Goal: Information Seeking & Learning: Check status

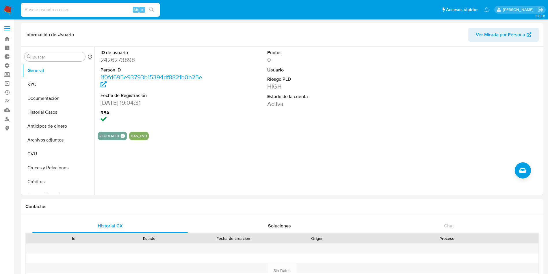
select select "10"
click at [55, 13] on input at bounding box center [90, 10] width 139 height 8
paste input "Way55LykG0yfpmeugw9xwCXp"
type input "Way55LykG0yfpmeugw9xwCXp"
click at [152, 9] on icon "search-icon" at bounding box center [151, 10] width 5 height 5
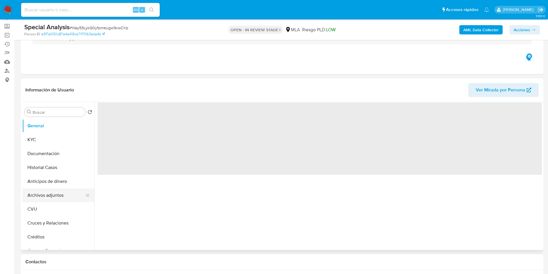
scroll to position [87, 0]
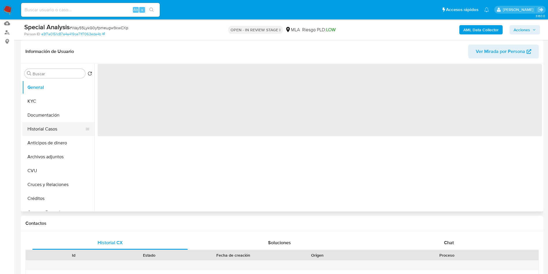
click at [43, 128] on button "Historial Casos" at bounding box center [56, 129] width 68 height 14
select select "10"
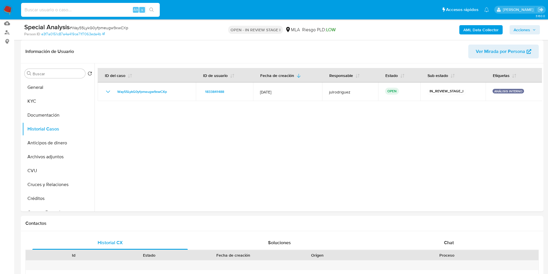
click at [92, 13] on input at bounding box center [90, 10] width 139 height 8
paste input "lfnUFagrxfzpCTOb682tYPhv"
type input "lfnUFagrxfzpCTOb682tYPhv"
click at [153, 12] on button "search-icon" at bounding box center [152, 10] width 12 height 8
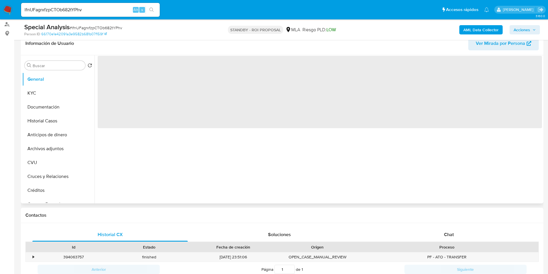
scroll to position [130, 0]
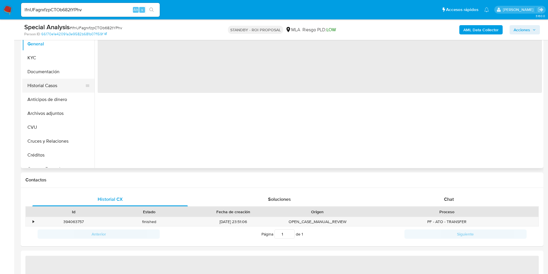
select select "10"
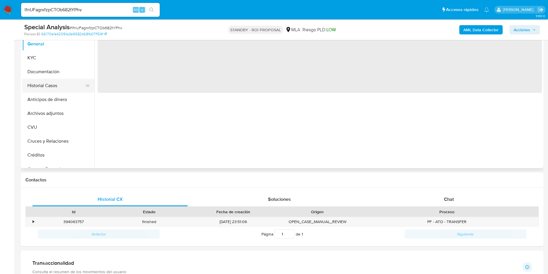
click at [50, 86] on button "Historial Casos" at bounding box center [56, 86] width 68 height 14
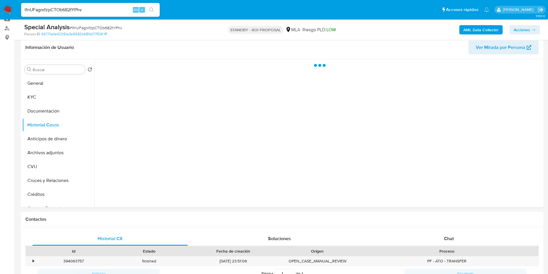
scroll to position [87, 0]
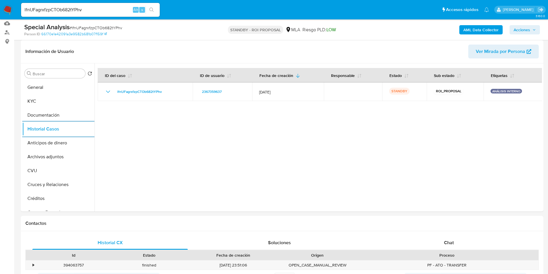
click at [109, 10] on input "lfnUFagrxfzpCTOb682tYPhv" at bounding box center [90, 10] width 139 height 8
paste input "HV8MflCfRQKIdbsoP4rRj2PS"
type input "HV8MflCfRQKIdbsoP4rRj2PS"
click at [153, 9] on icon "search-icon" at bounding box center [151, 10] width 5 height 5
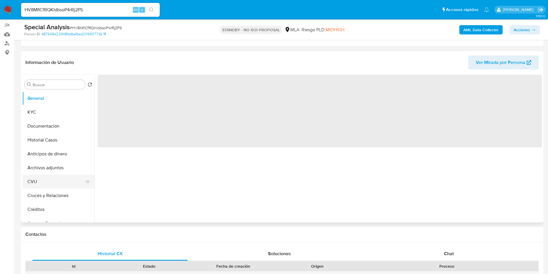
scroll to position [87, 0]
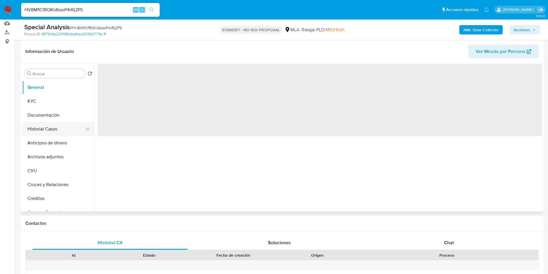
select select "10"
click at [56, 131] on button "Historial Casos" at bounding box center [56, 129] width 68 height 14
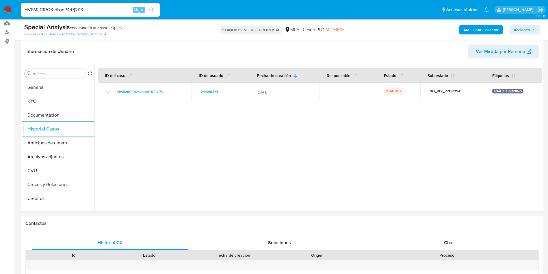
click at [103, 8] on input "HV8MflCfRQKIdbsoP4rRj2PS" at bounding box center [90, 10] width 139 height 8
paste input "NP2HLB3x5u2ICaoGpeJZlXgG"
type input "NP2HLB3x5u2ICaoGpeJZlXgG"
click at [154, 13] on button "search-icon" at bounding box center [152, 10] width 12 height 8
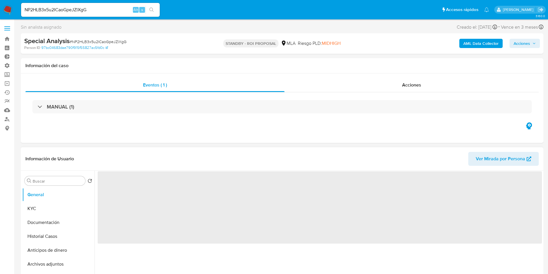
select select "10"
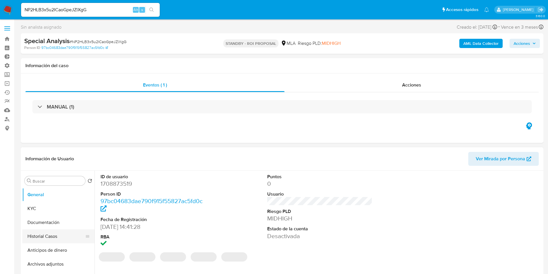
click at [58, 234] on button "Historial Casos" at bounding box center [56, 236] width 68 height 14
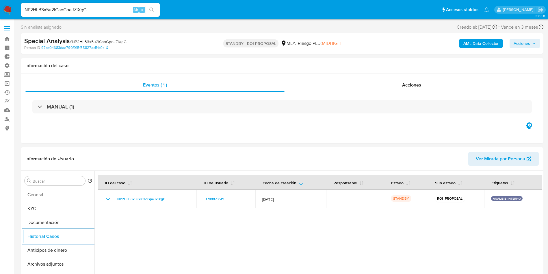
click at [86, 11] on input "NP2HLB3x5u2ICaoGpeJZlXgG" at bounding box center [90, 10] width 139 height 8
paste input "HV8MflCfRQKIdbsoP4rRj2PS"
type input "HV8MflCfRQKIdbsoP4rRj2PS"
click at [156, 12] on button "search-icon" at bounding box center [152, 10] width 12 height 8
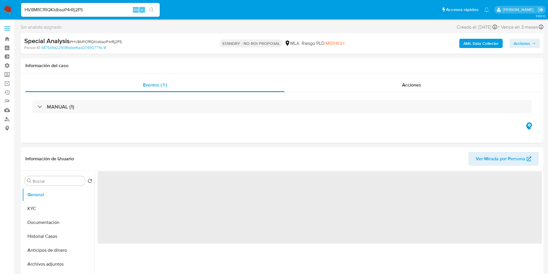
select select "10"
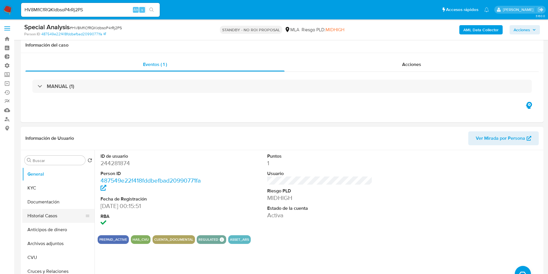
scroll to position [43, 0]
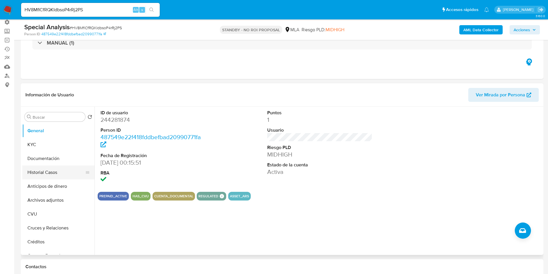
click at [41, 169] on button "Historial Casos" at bounding box center [56, 172] width 68 height 14
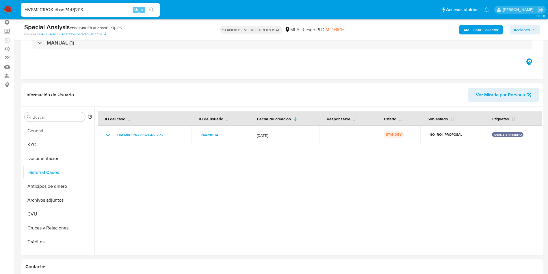
click at [95, 5] on div "HV8MflCfRQKIdbsoP4rRj2PS Alt s" at bounding box center [90, 10] width 139 height 14
click at [95, 6] on input "HV8MflCfRQKIdbsoP4rRj2PS" at bounding box center [90, 10] width 139 height 8
click at [94, 10] on input "HV8MflCfRQKIdbsoP4rRj2PS" at bounding box center [90, 10] width 139 height 8
paste input "2477440674"
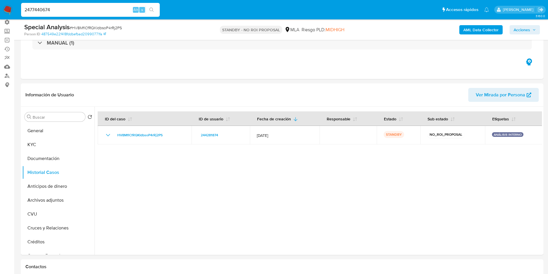
click at [158, 12] on input "2477440674" at bounding box center [90, 10] width 139 height 8
type input "2477440674"
drag, startPoint x: 155, startPoint y: 10, endPoint x: 149, endPoint y: 4, distance: 8.0
click at [154, 10] on button "search-icon" at bounding box center [152, 10] width 12 height 8
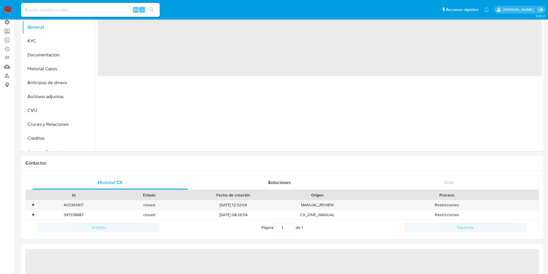
select select "10"
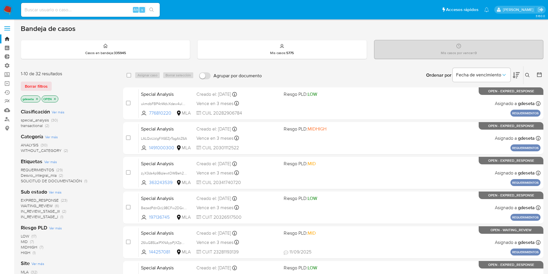
click at [83, 7] on input at bounding box center [90, 10] width 139 height 8
paste input "AbnxPWAftN7r1WRxqJDdqBrQ"
type input "AbnxPWAftN7r1WRxqJDdqBrQ"
click at [156, 10] on button "search-icon" at bounding box center [152, 10] width 12 height 8
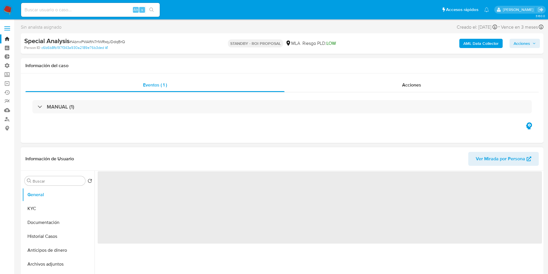
select select "10"
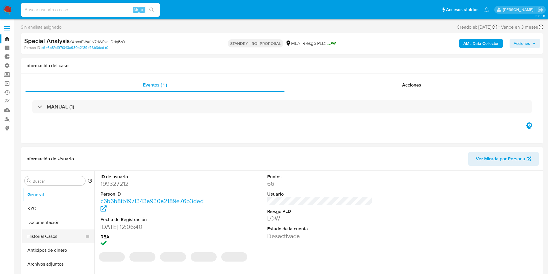
click at [43, 233] on button "Historial Casos" at bounding box center [56, 236] width 68 height 14
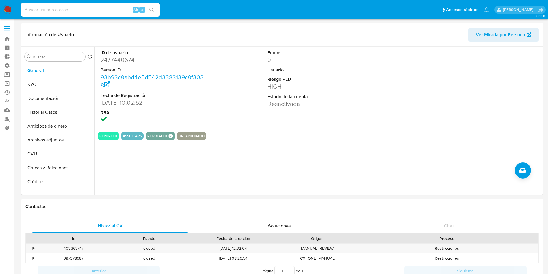
select select "10"
click at [42, 111] on button "Historial Casos" at bounding box center [56, 112] width 68 height 14
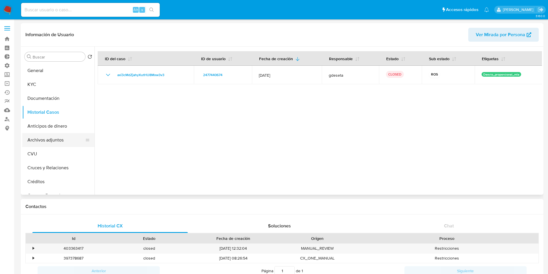
click at [52, 137] on button "Archivos adjuntos" at bounding box center [56, 140] width 68 height 14
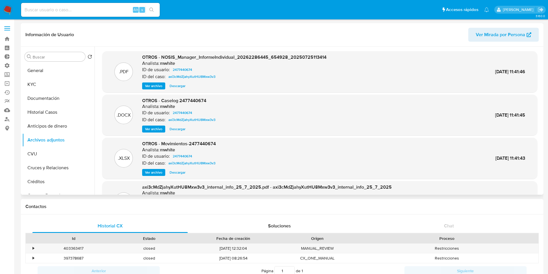
click at [159, 130] on span "Ver archivo" at bounding box center [153, 129] width 17 height 6
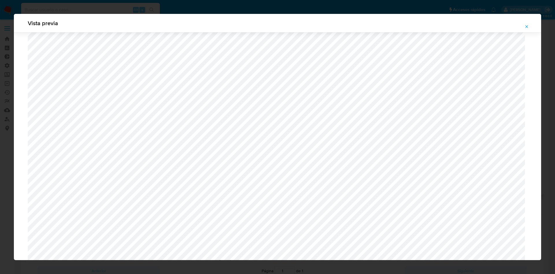
scroll to position [335, 0]
click at [548, 76] on div "Vista previa" at bounding box center [277, 137] width 555 height 274
click at [525, 27] on icon "Attachment preview" at bounding box center [526, 26] width 5 height 5
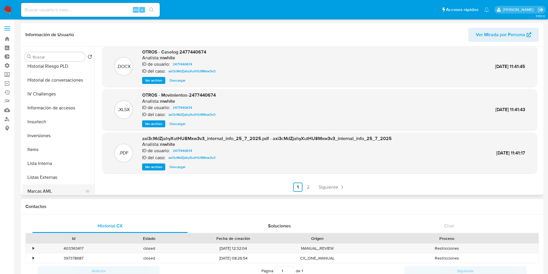
scroll to position [173, 0]
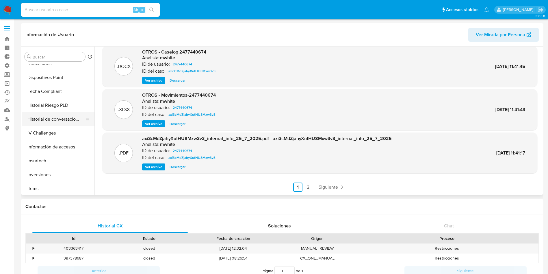
click at [64, 121] on button "Historial de conversaciones" at bounding box center [56, 119] width 68 height 14
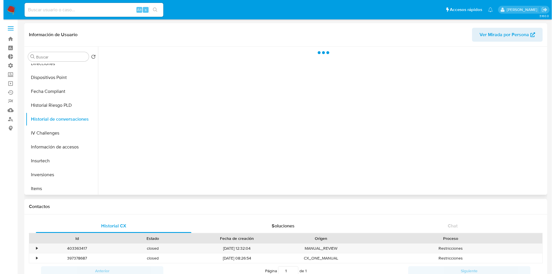
scroll to position [0, 0]
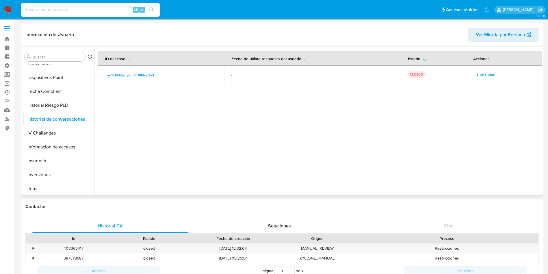
click at [481, 76] on span "Consultar" at bounding box center [486, 75] width 18 height 8
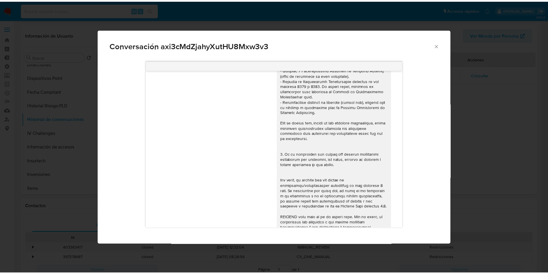
scroll to position [126, 0]
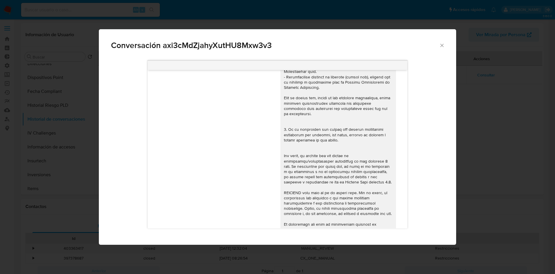
click at [440, 47] on icon "Cerrar" at bounding box center [441, 45] width 3 height 3
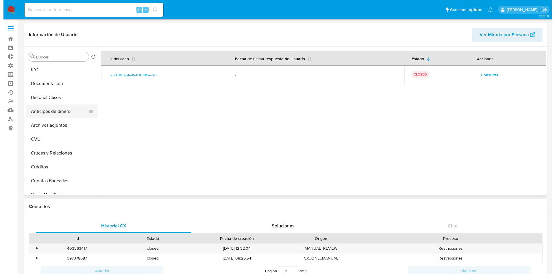
scroll to position [0, 0]
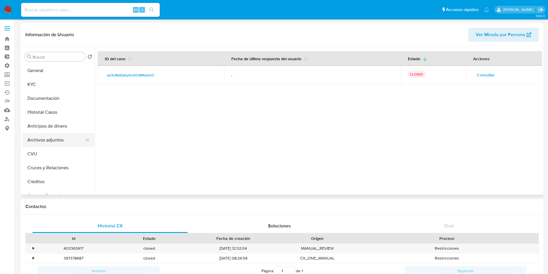
click at [51, 139] on button "Archivos adjuntos" at bounding box center [56, 140] width 68 height 14
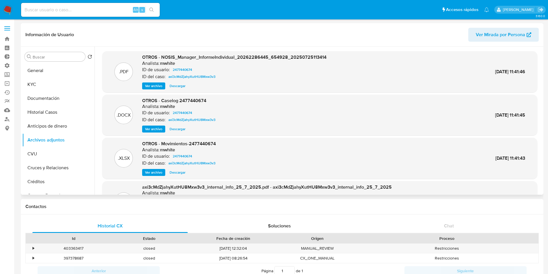
click at [161, 130] on span "Ver archivo" at bounding box center [153, 129] width 17 height 6
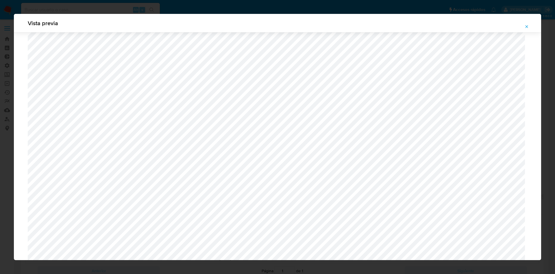
scroll to position [675, 0]
click at [528, 29] on span "Attachment preview" at bounding box center [526, 27] width 5 height 8
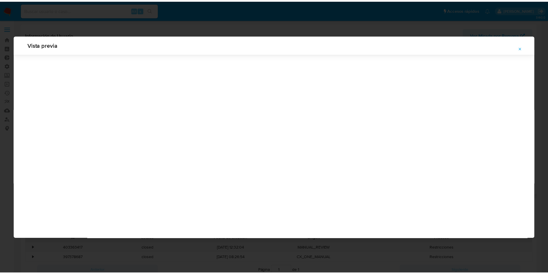
scroll to position [0, 0]
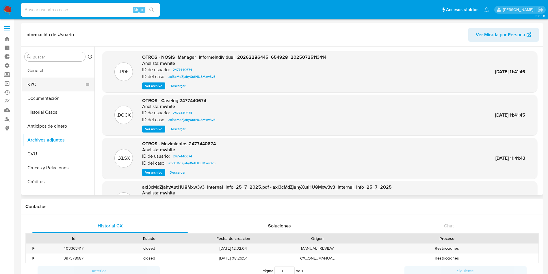
click at [50, 86] on button "KYC" at bounding box center [56, 84] width 68 height 14
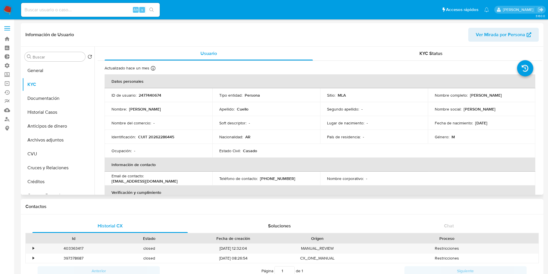
click at [160, 139] on p "CUIT 20262286445" at bounding box center [156, 136] width 36 height 5
copy p "20262286445"
click at [243, 144] on td "Estado Civil : Casado" at bounding box center [266, 151] width 108 height 14
click at [51, 149] on button "CVU" at bounding box center [56, 154] width 68 height 14
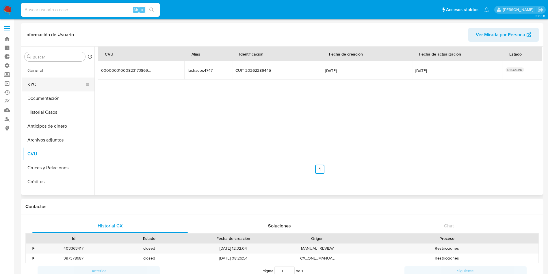
click at [45, 84] on button "KYC" at bounding box center [56, 84] width 68 height 14
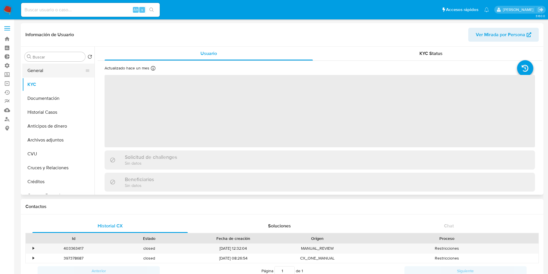
click at [48, 73] on button "General" at bounding box center [56, 71] width 68 height 14
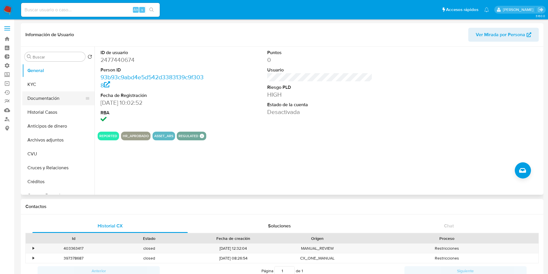
click at [62, 102] on button "Documentación" at bounding box center [56, 98] width 68 height 14
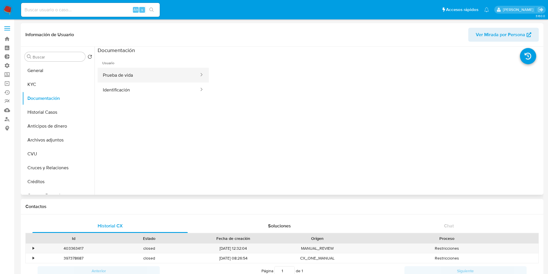
click at [133, 74] on button "Prueba de vida" at bounding box center [149, 75] width 102 height 15
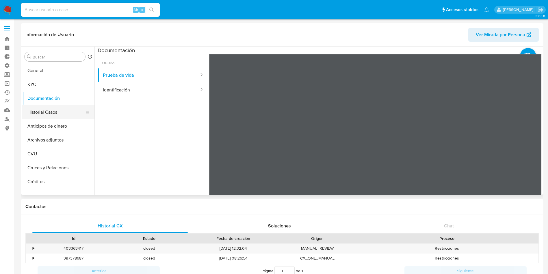
click at [42, 110] on button "Historial Casos" at bounding box center [56, 112] width 68 height 14
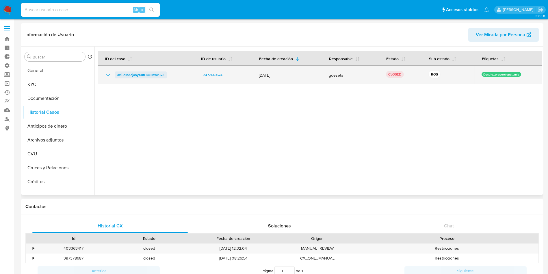
click at [151, 75] on span "axi3cMdZjahyXutHU8Mxw3v3" at bounding box center [140, 74] width 47 height 7
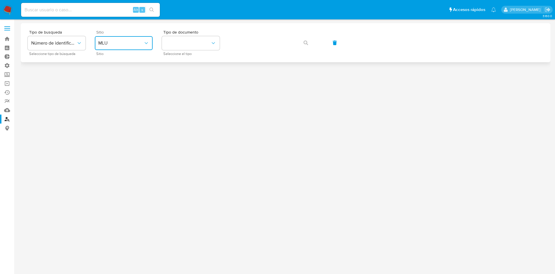
click at [124, 46] on button "MLU" at bounding box center [124, 43] width 58 height 14
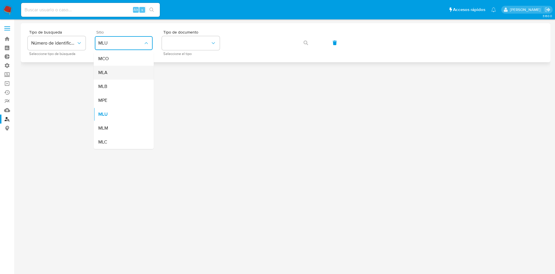
click at [114, 73] on div "MLA" at bounding box center [121, 73] width 47 height 14
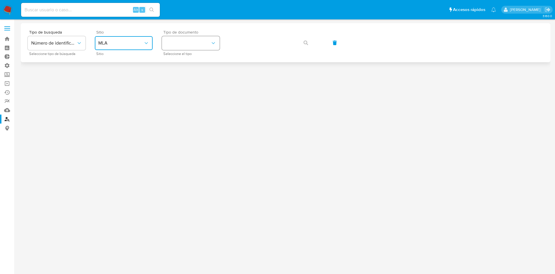
click at [198, 38] on button "identificationType" at bounding box center [191, 43] width 58 height 14
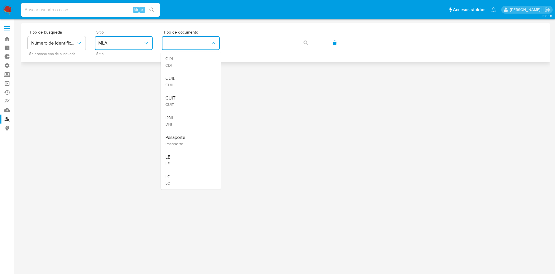
drag, startPoint x: 179, startPoint y: 80, endPoint x: 228, endPoint y: 54, distance: 55.5
click at [179, 80] on div "CUIL CUIL" at bounding box center [188, 81] width 47 height 20
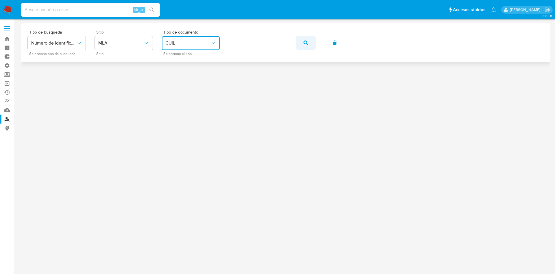
click at [301, 38] on button "button" at bounding box center [306, 43] width 20 height 14
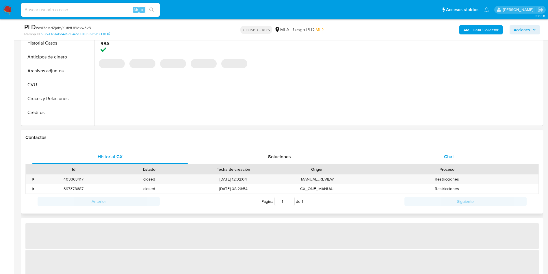
scroll to position [173, 0]
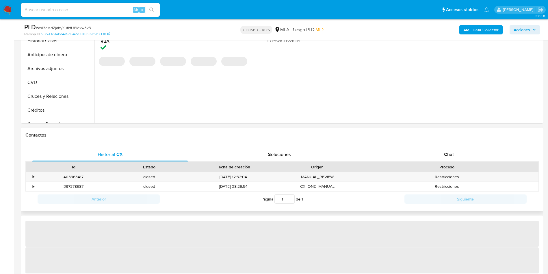
select select "10"
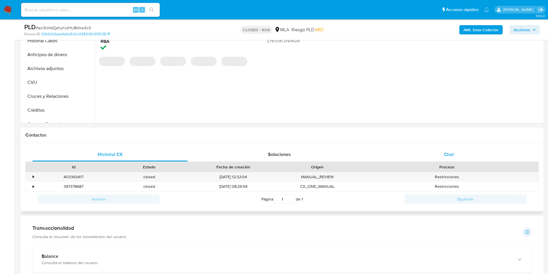
click at [459, 152] on div "Chat" at bounding box center [448, 154] width 155 height 14
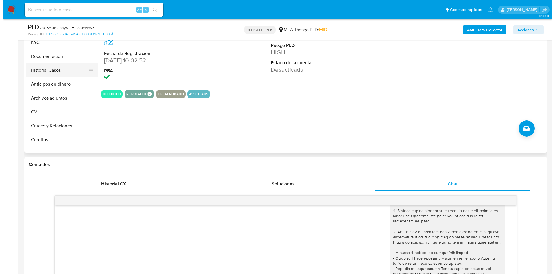
scroll to position [87, 0]
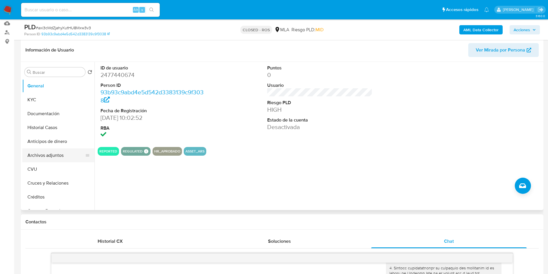
click at [47, 154] on button "Archivos adjuntos" at bounding box center [56, 155] width 68 height 14
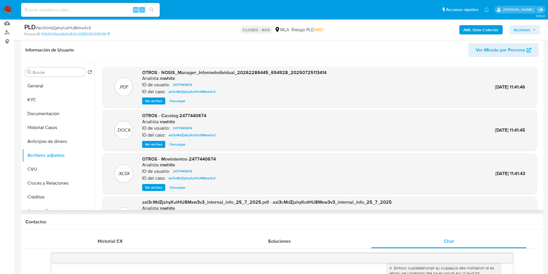
click at [158, 145] on span "Ver archivo" at bounding box center [153, 144] width 17 height 6
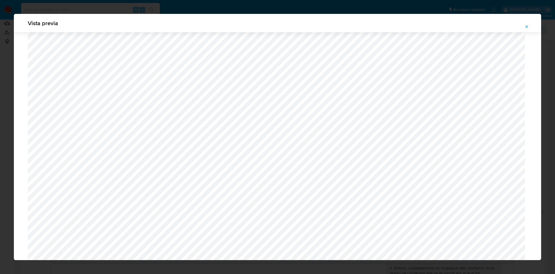
scroll to position [379, 0]
drag, startPoint x: 527, startPoint y: 32, endPoint x: 527, endPoint y: 28, distance: 3.2
click at [527, 29] on div "Vista previa" at bounding box center [277, 137] width 527 height 246
click at [527, 26] on icon "Attachment preview" at bounding box center [526, 26] width 3 height 3
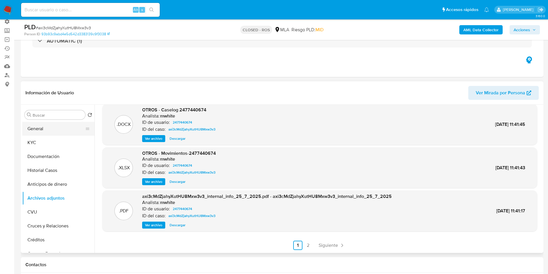
scroll to position [43, 0]
click at [44, 146] on button "KYC" at bounding box center [56, 143] width 68 height 14
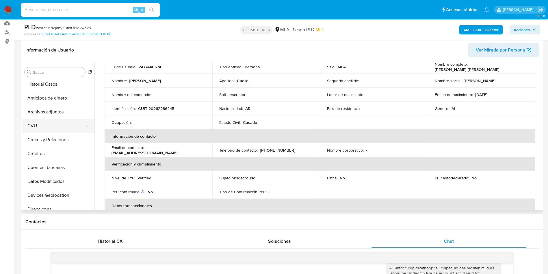
click at [40, 125] on button "CVU" at bounding box center [56, 126] width 68 height 14
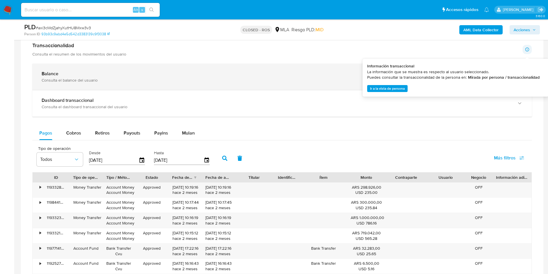
scroll to position [520, 0]
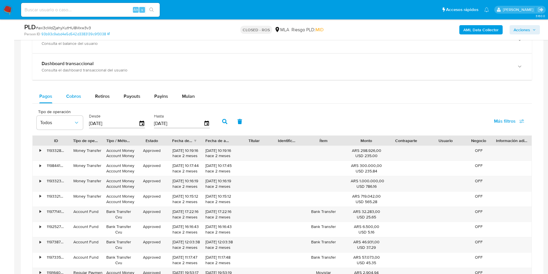
click at [110, 95] on button "Retiros" at bounding box center [102, 96] width 29 height 14
select select "10"
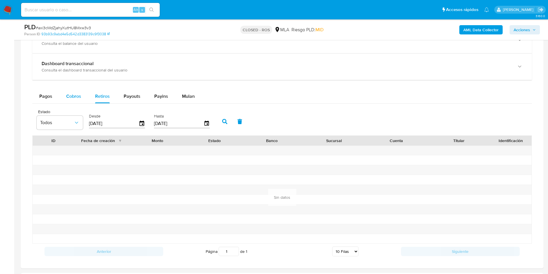
click at [76, 97] on span "Cobros" at bounding box center [73, 96] width 15 height 7
select select "10"
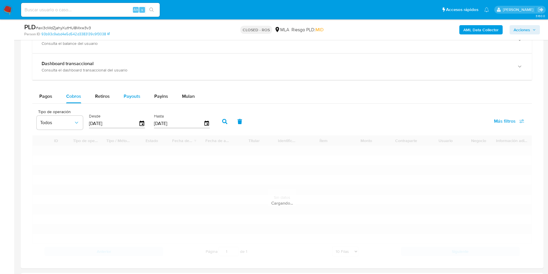
click at [129, 96] on span "Payouts" at bounding box center [132, 96] width 17 height 7
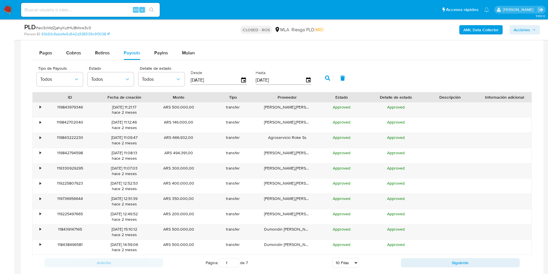
scroll to position [607, 0]
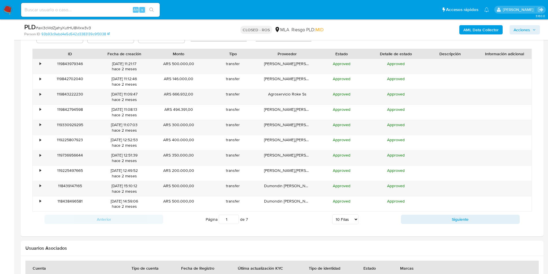
click at [349, 218] on select "5 Filas 10 Filas 20 Filas 25 Filas 50 Filas 100 Filas" at bounding box center [345, 219] width 26 height 10
select select "100"
click at [332, 214] on select "5 Filas 10 Filas 20 Filas 25 Filas 50 Filas 100 Filas" at bounding box center [345, 219] width 26 height 10
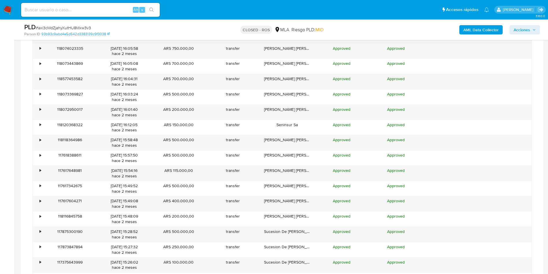
scroll to position [910, 0]
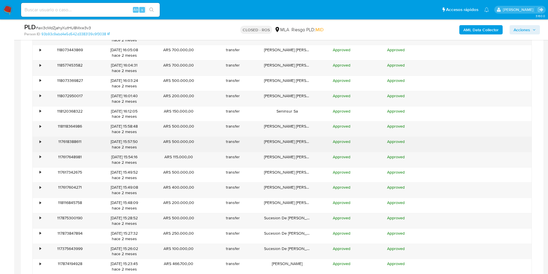
click at [40, 140] on div "•" at bounding box center [40, 141] width 1 height 5
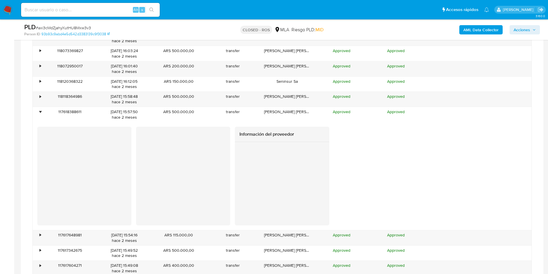
scroll to position [954, 0]
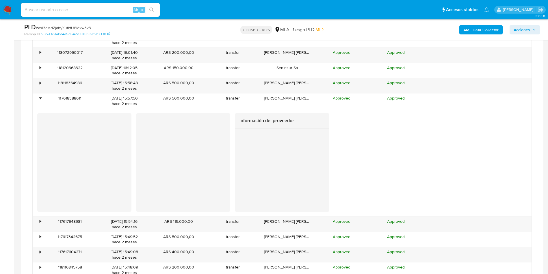
click at [79, 9] on input at bounding box center [90, 10] width 139 height 8
paste input "YeL4RXcTEXp6CqKS5k4H6uZx"
type input "YeL4RXcTEXp6CqKS5k4H6uZx"
click at [156, 10] on button "search-icon" at bounding box center [152, 10] width 12 height 8
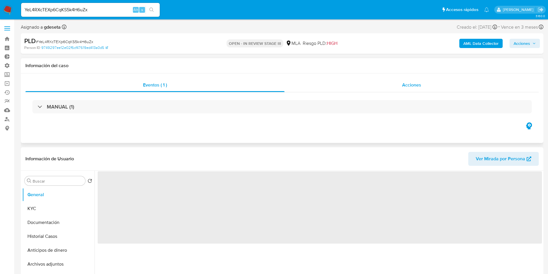
click at [421, 85] on span "Acciones" at bounding box center [411, 84] width 19 height 7
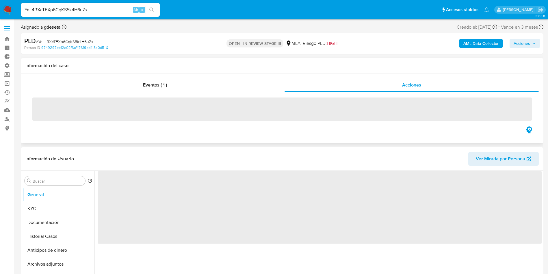
select select "10"
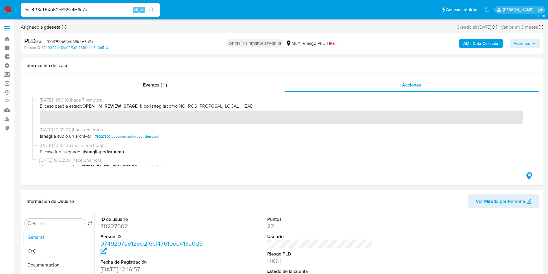
click at [524, 43] on span "Acciones" at bounding box center [522, 43] width 16 height 9
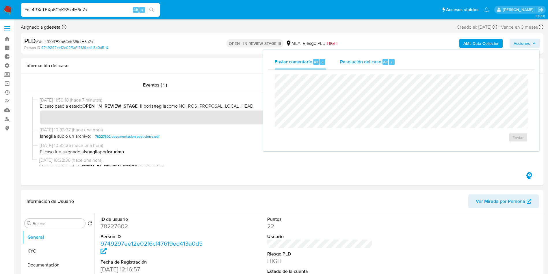
click at [362, 62] on span "Resolución del caso" at bounding box center [360, 61] width 41 height 7
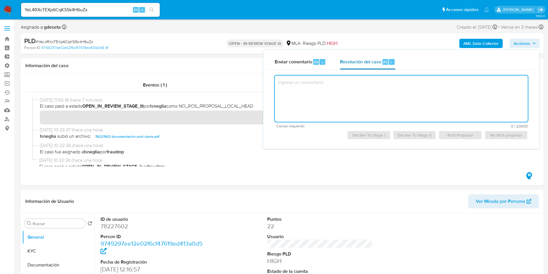
click at [364, 99] on textarea at bounding box center [401, 98] width 253 height 46
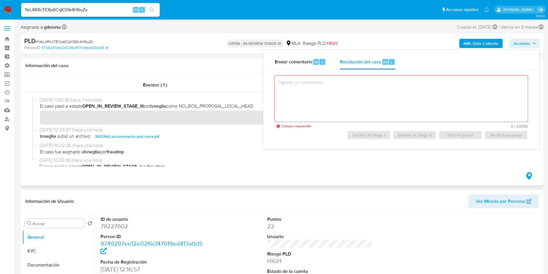
click at [260, 141] on div "18/09/2025 10:33:37 (hace una hora) lsneglia subió un archivo: 78227602 documen…" at bounding box center [282, 135] width 500 height 16
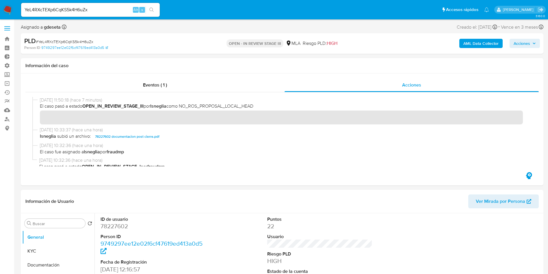
drag, startPoint x: 8, startPoint y: 8, endPoint x: 14, endPoint y: 6, distance: 5.9
click at [8, 8] on img at bounding box center [8, 10] width 10 height 10
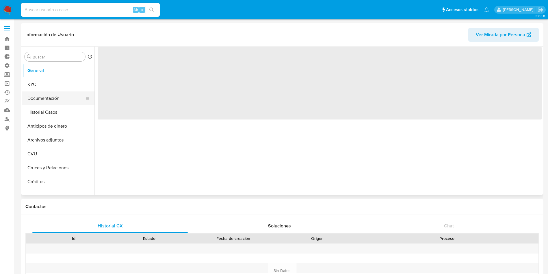
select select "10"
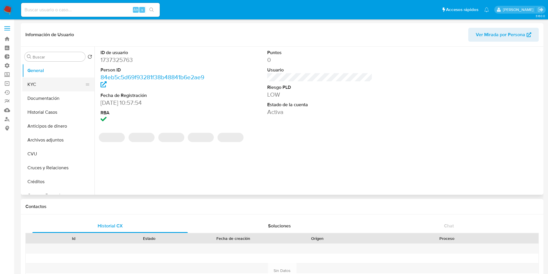
click at [60, 84] on button "KYC" at bounding box center [56, 84] width 68 height 14
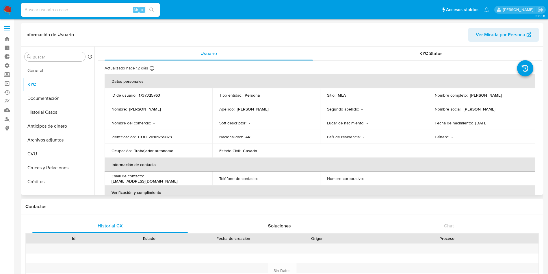
drag, startPoint x: 514, startPoint y: 94, endPoint x: 433, endPoint y: 95, distance: 80.3
click at [435, 95] on div "Nombre completo : [PERSON_NAME]" at bounding box center [482, 94] width 94 height 5
copy div "Nombre completo : [PERSON_NAME]"
drag, startPoint x: 186, startPoint y: 139, endPoint x: 138, endPoint y: 136, distance: 48.6
click at [138, 136] on div "Identificación : CUIT 20161759873" at bounding box center [159, 136] width 94 height 5
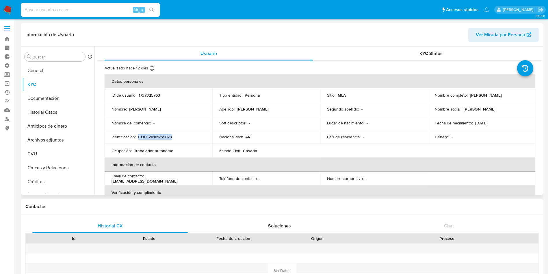
copy p "CUIT 20161759873"
click at [41, 112] on button "Historial Casos" at bounding box center [56, 112] width 68 height 14
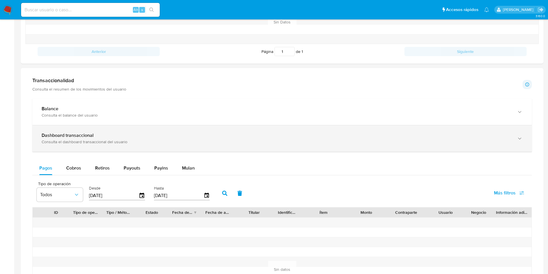
scroll to position [217, 0]
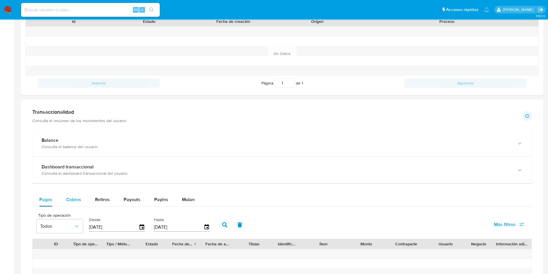
click at [72, 201] on span "Cobros" at bounding box center [73, 199] width 15 height 7
select select "10"
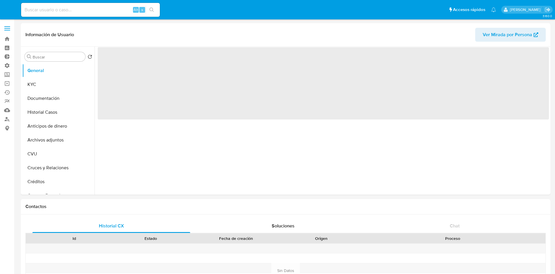
select select "10"
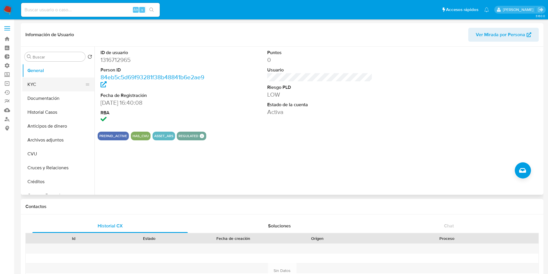
click at [53, 79] on button "KYC" at bounding box center [56, 84] width 68 height 14
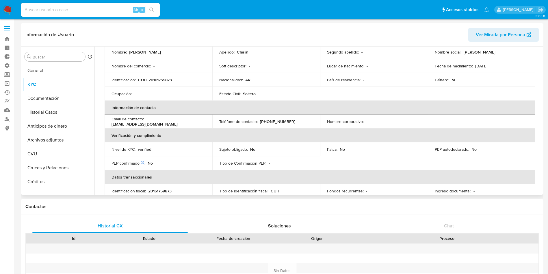
scroll to position [43, 0]
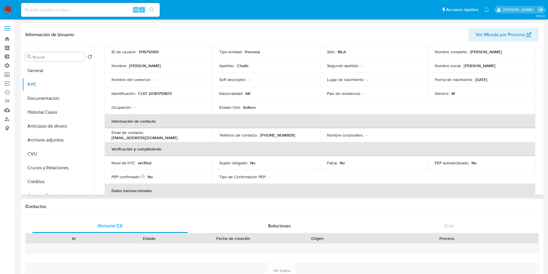
click at [162, 95] on p "CUIT 20161759873" at bounding box center [155, 93] width 34 height 5
copy p "20161759873"
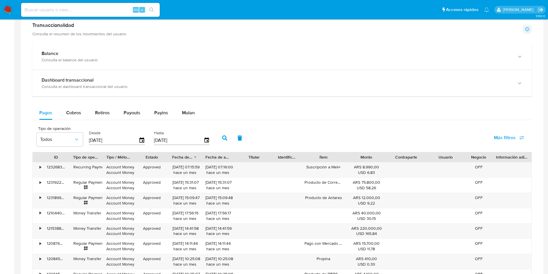
scroll to position [173, 0]
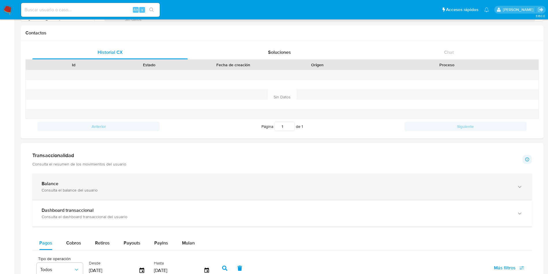
click at [142, 212] on div "Dashboard transaccional" at bounding box center [277, 210] width 470 height 6
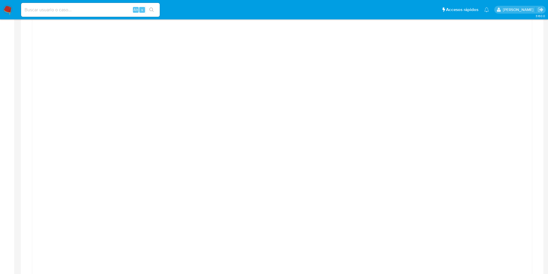
scroll to position [361, 0]
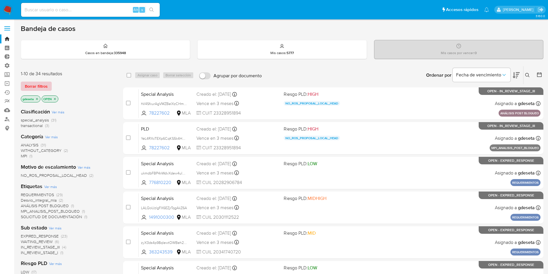
click at [39, 83] on span "Borrar filtros" at bounding box center [36, 86] width 23 height 8
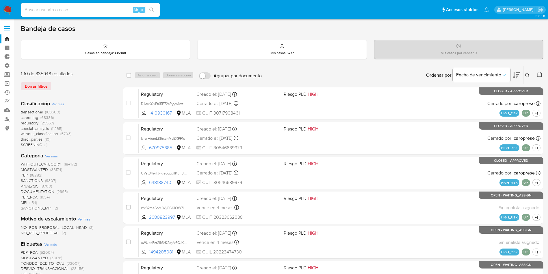
click at [529, 71] on div "Ingrese ID de usuario o caso Buscar Borrar filtros" at bounding box center [528, 75] width 10 height 18
click at [526, 72] on button at bounding box center [529, 75] width 10 height 7
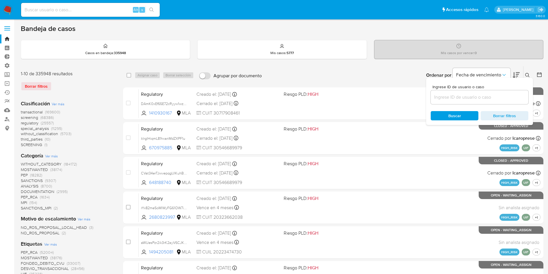
click at [505, 98] on input at bounding box center [480, 97] width 98 height 8
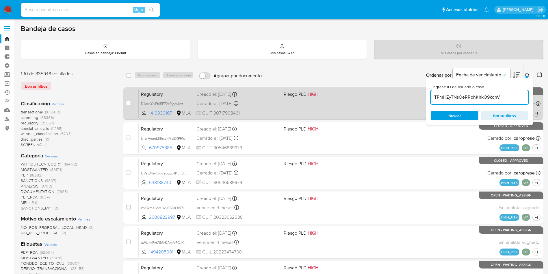
type input "TPmHZyTNsOeRRphKhkO9kqnV"
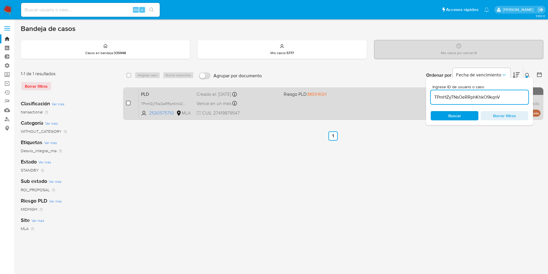
click at [129, 103] on input "checkbox" at bounding box center [128, 103] width 5 height 5
checkbox input "true"
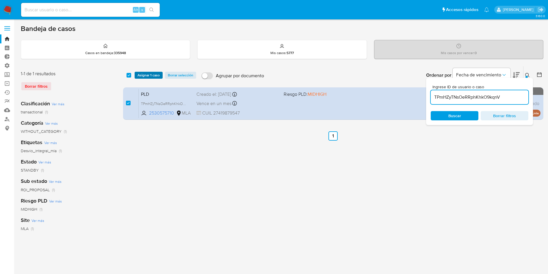
click at [147, 77] on span "Asignar 1 caso" at bounding box center [149, 75] width 22 height 6
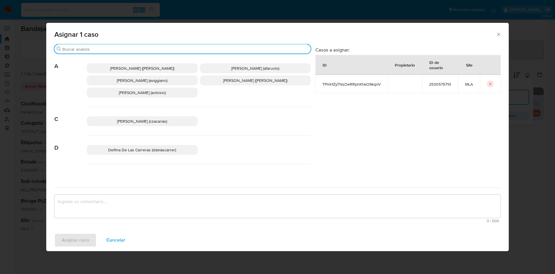
click at [152, 49] on input "Buscar" at bounding box center [185, 49] width 246 height 5
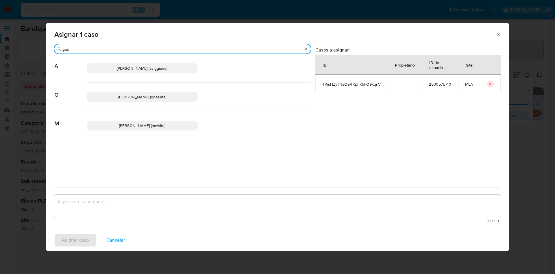
type input "gus"
click at [127, 96] on span "Gustavo Andres De Seta (gdeseta)" at bounding box center [142, 97] width 48 height 6
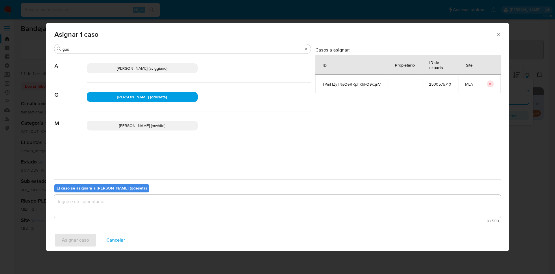
click at [121, 203] on textarea "assign-modal" at bounding box center [277, 205] width 446 height 23
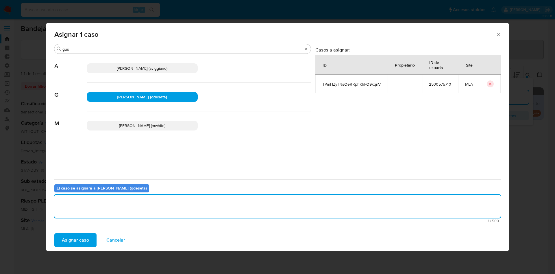
click at [86, 234] on span "Asignar caso" at bounding box center [75, 240] width 27 height 13
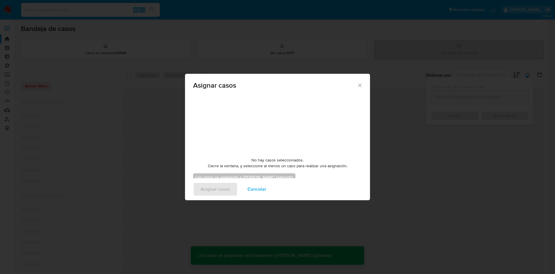
checkbox input "false"
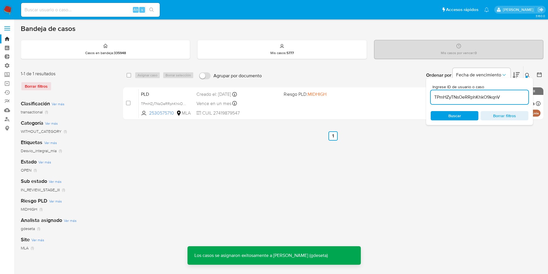
click at [147, 95] on span "PLD" at bounding box center [166, 94] width 51 height 8
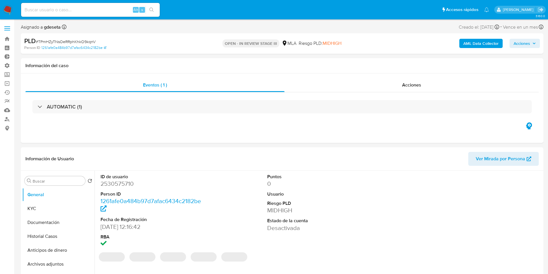
click at [538, 46] on button "Acciones" at bounding box center [525, 43] width 30 height 9
select select "10"
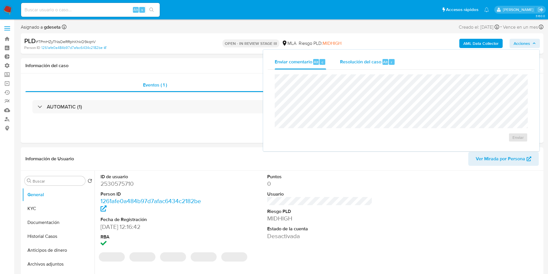
click at [369, 59] on span "Resolución del caso" at bounding box center [360, 61] width 41 height 7
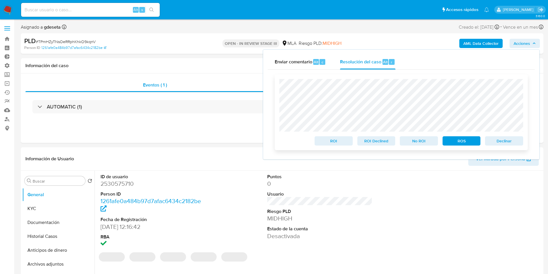
click at [501, 139] on span "Declinar" at bounding box center [504, 141] width 30 height 8
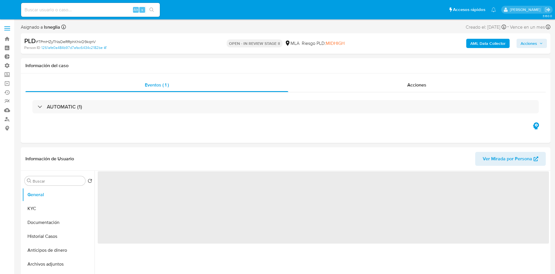
select select "10"
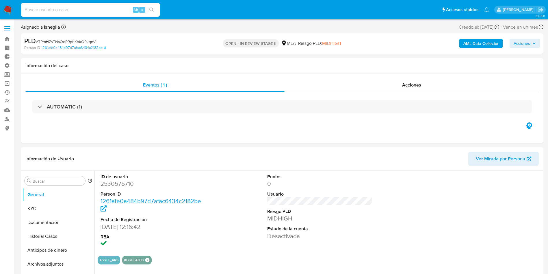
click at [71, 7] on input at bounding box center [90, 10] width 139 height 8
paste input "1904051581"
type input "1904051581"
click at [155, 12] on button "search-icon" at bounding box center [152, 10] width 12 height 8
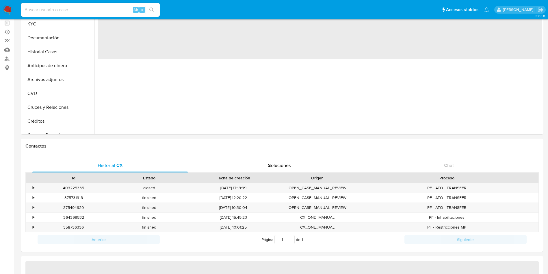
scroll to position [130, 0]
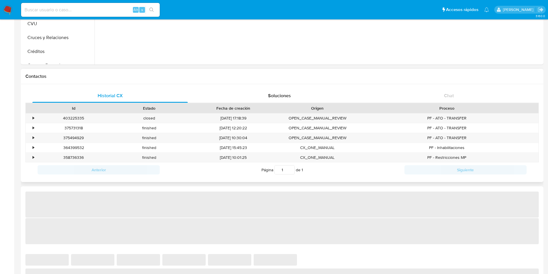
select select "10"
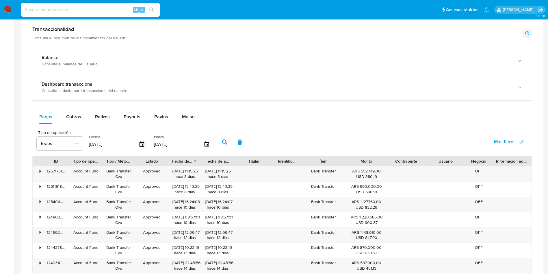
scroll to position [303, 0]
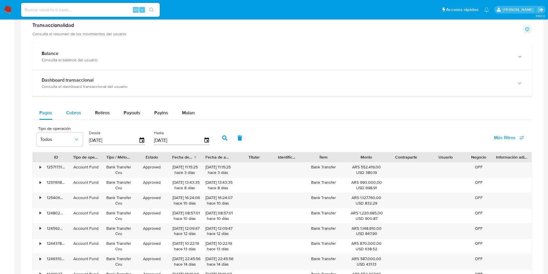
click at [69, 109] on span "Cobros" at bounding box center [73, 112] width 15 height 7
select select "10"
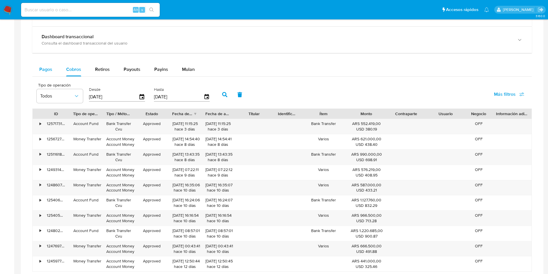
click at [37, 71] on button "Pagos" at bounding box center [45, 69] width 27 height 14
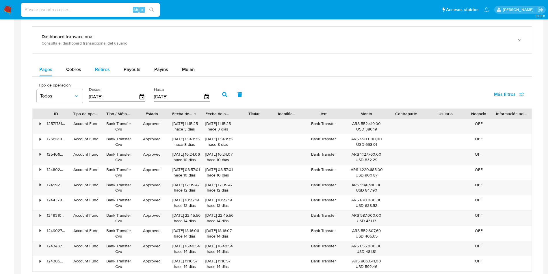
click at [106, 68] on span "Retiros" at bounding box center [102, 69] width 15 height 7
select select "10"
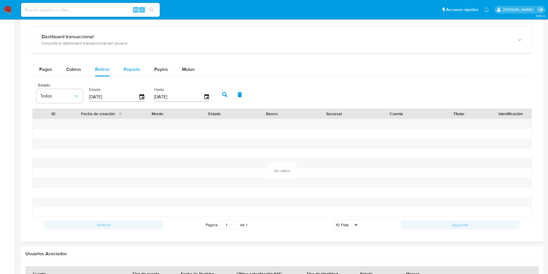
click at [127, 76] on div "Payouts" at bounding box center [132, 69] width 17 height 14
select select "10"
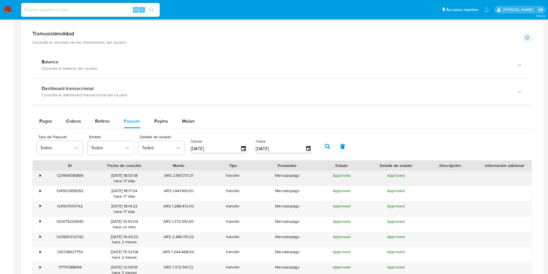
scroll to position [260, 0]
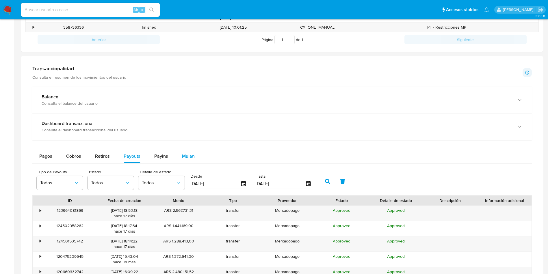
click at [178, 154] on button "Mulan" at bounding box center [188, 156] width 27 height 14
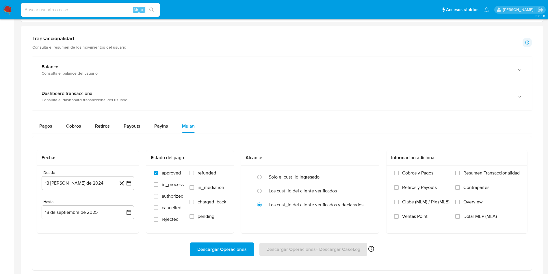
scroll to position [347, 0]
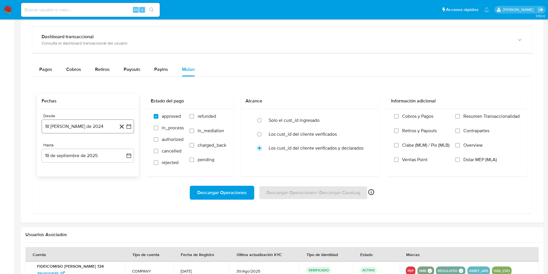
type button "5"
click at [73, 127] on button "18 [PERSON_NAME] de 2024" at bounding box center [88, 126] width 92 height 14
click at [52, 146] on icon "Mes anterior" at bounding box center [52, 147] width 2 height 4
click at [54, 168] on button "1" at bounding box center [53, 168] width 9 height 9
click at [70, 155] on button "18 de septiembre de 2025" at bounding box center [88, 156] width 92 height 14
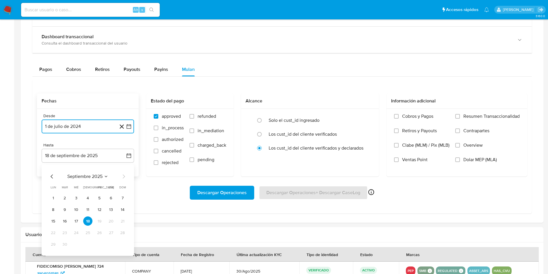
click at [51, 176] on icon "Mes anterior" at bounding box center [52, 176] width 2 height 4
click at [121, 246] on button "31" at bounding box center [122, 243] width 9 height 9
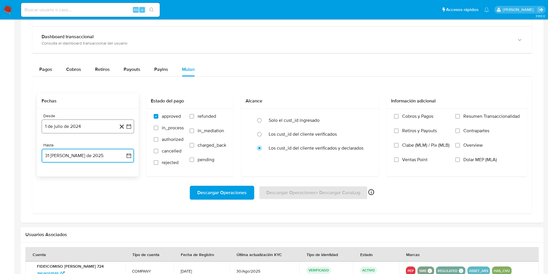
click at [73, 129] on button "1 de julio de 2024" at bounding box center [88, 126] width 92 height 14
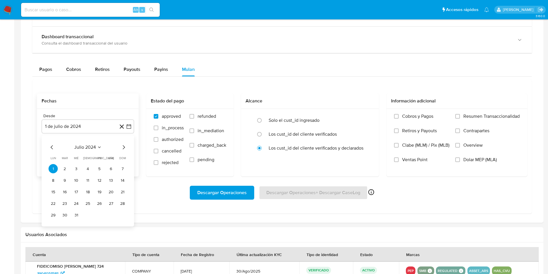
click at [100, 146] on icon "Seleccionar mes y año" at bounding box center [99, 147] width 5 height 5
click at [123, 145] on icon "Año siguiente" at bounding box center [122, 147] width 7 height 7
click at [66, 201] on button "[DATE]" at bounding box center [62, 200] width 16 height 9
click at [66, 167] on button "1" at bounding box center [64, 168] width 9 height 9
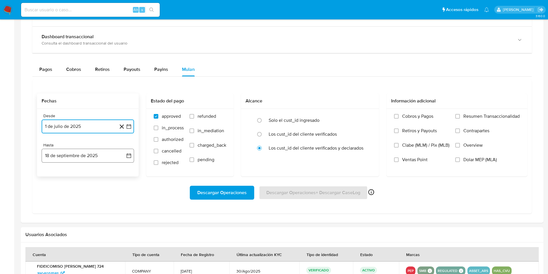
click at [95, 156] on button "18 de septiembre de 2025" at bounding box center [88, 156] width 92 height 14
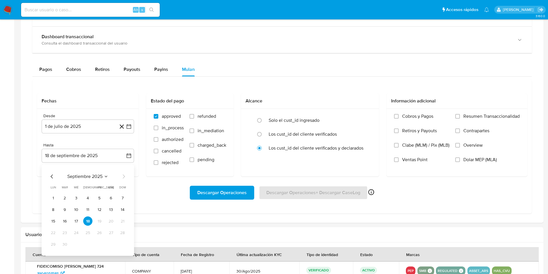
click at [159, 206] on div "Descargar Operaciones Descargar Operaciones + Descargar CaseLog Habilitado solo…" at bounding box center [282, 192] width 490 height 32
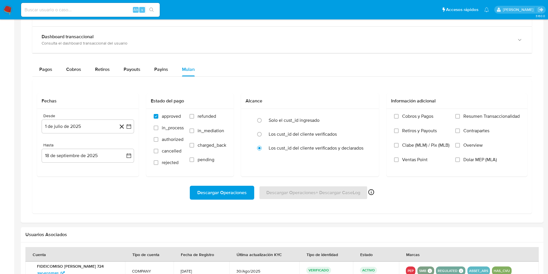
click at [224, 193] on span "Descargar Operaciones" at bounding box center [221, 192] width 49 height 13
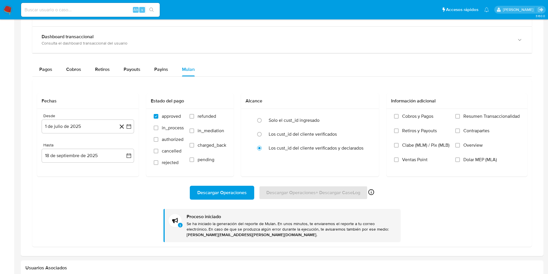
drag, startPoint x: 10, startPoint y: 8, endPoint x: 29, endPoint y: 0, distance: 19.9
click at [480, 161] on span "Dolar MEP (MLA)" at bounding box center [481, 160] width 34 height 6
click at [460, 161] on input "Dolar MEP (MLA)" at bounding box center [457, 159] width 5 height 5
click at [310, 132] on label "Los cust_id del cliente verificados" at bounding box center [303, 134] width 68 height 6
click at [264, 132] on input "radio" at bounding box center [259, 133] width 9 height 9
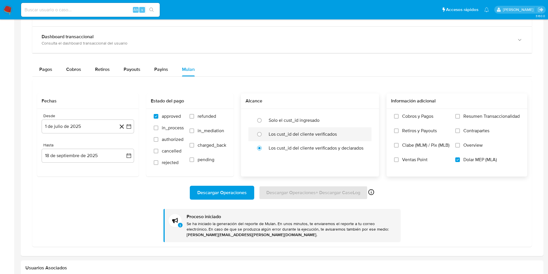
radio input "true"
click at [248, 190] on button "Descargar Operaciones" at bounding box center [222, 193] width 64 height 14
click at [88, 125] on button "1 de julio de 2025" at bounding box center [88, 126] width 92 height 14
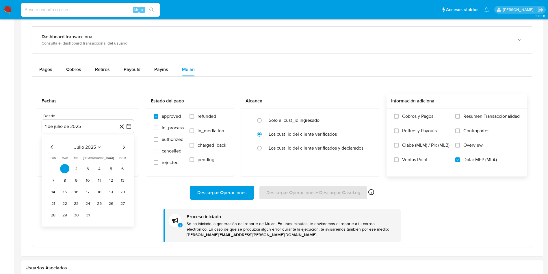
click at [50, 146] on icon "Mes anterior" at bounding box center [52, 147] width 7 height 7
click at [123, 168] on button "1" at bounding box center [122, 168] width 9 height 9
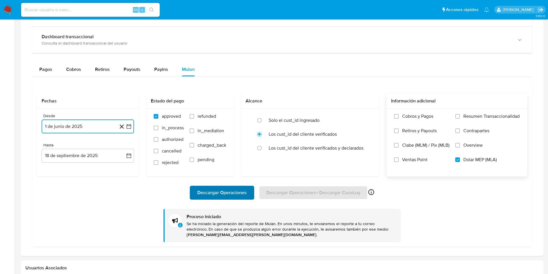
click at [232, 195] on span "Descargar Operaciones" at bounding box center [221, 192] width 49 height 13
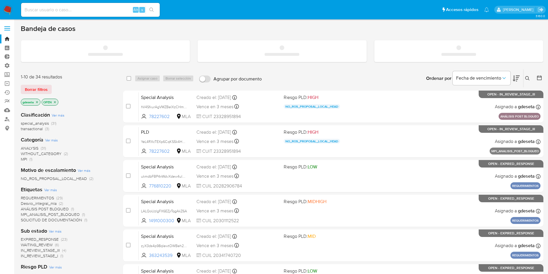
click at [77, 10] on input at bounding box center [90, 10] width 139 height 8
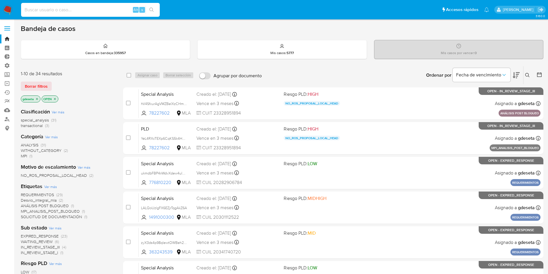
paste input "2477440674"
type input "2477440674"
click at [155, 10] on button "search-icon" at bounding box center [152, 10] width 12 height 8
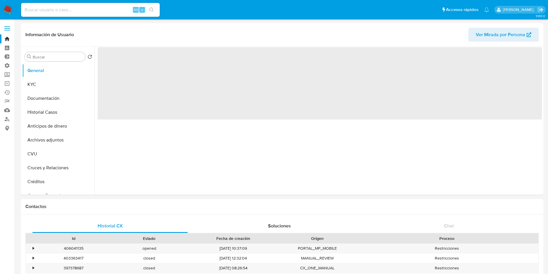
select select "10"
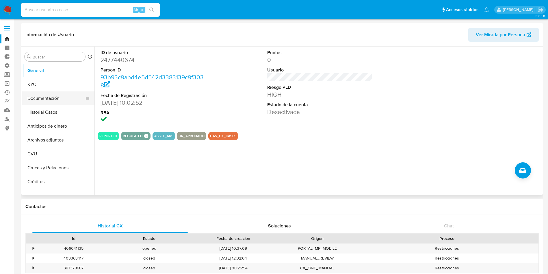
click at [54, 97] on button "Documentación" at bounding box center [56, 98] width 68 height 14
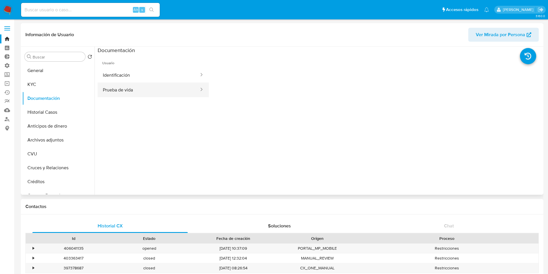
click at [148, 88] on button "Prueba de vida" at bounding box center [149, 89] width 102 height 15
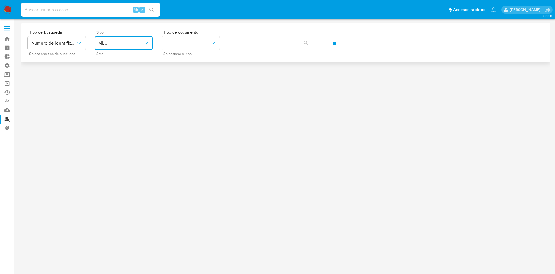
click at [120, 42] on span "MLU" at bounding box center [120, 43] width 45 height 6
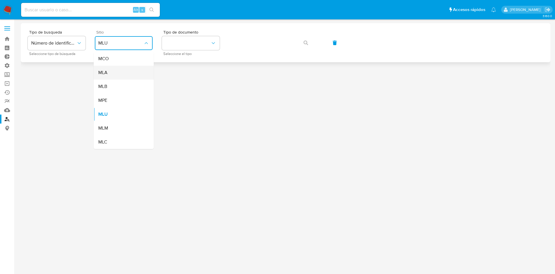
click at [110, 76] on div "MLA" at bounding box center [121, 73] width 47 height 14
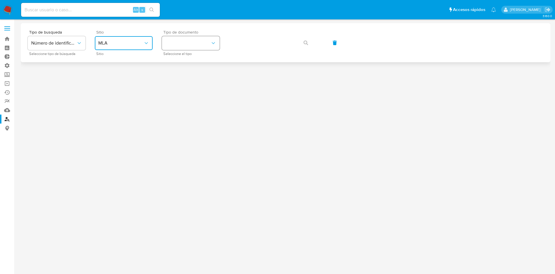
click at [184, 48] on button "identificationType" at bounding box center [191, 43] width 58 height 14
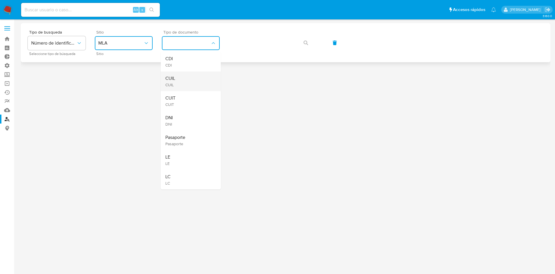
click at [171, 74] on div "CUIL CUIL" at bounding box center [188, 81] width 47 height 20
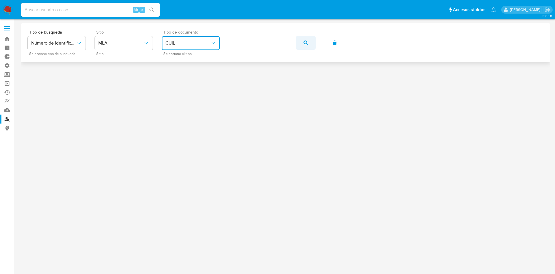
click at [305, 44] on icon "button" at bounding box center [305, 42] width 5 height 5
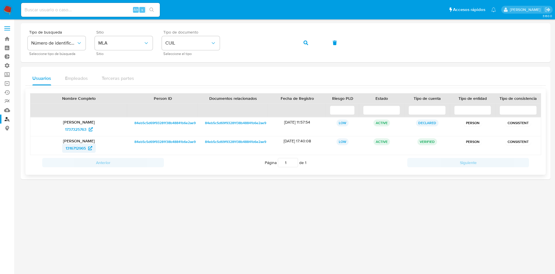
click at [73, 148] on span "1316712965" at bounding box center [76, 147] width 20 height 9
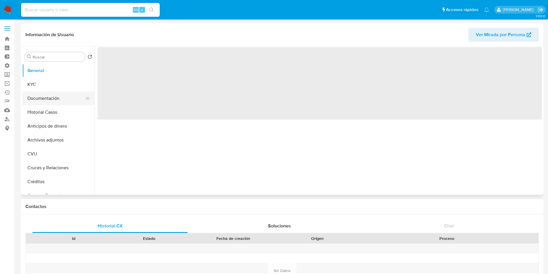
click at [49, 99] on button "Documentación" at bounding box center [56, 98] width 68 height 14
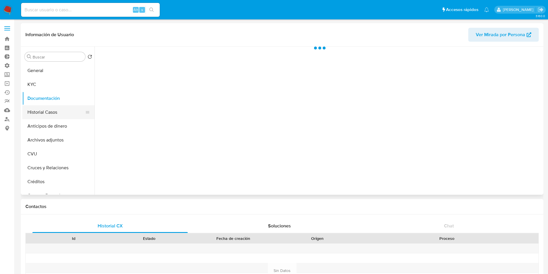
select select "10"
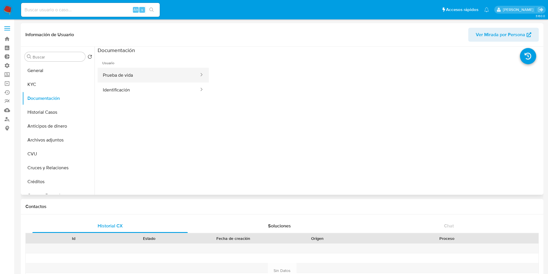
click at [145, 77] on button "Prueba de vida" at bounding box center [149, 75] width 102 height 15
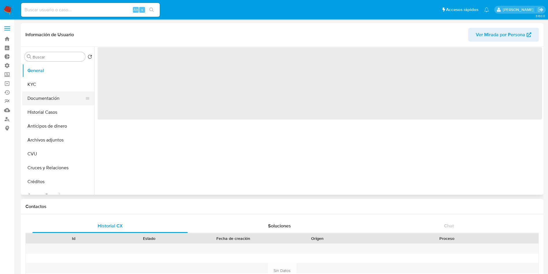
click at [51, 97] on button "Documentación" at bounding box center [56, 98] width 68 height 14
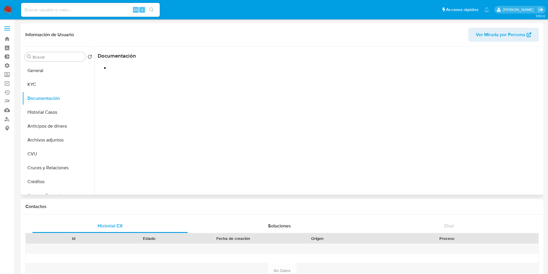
select select "10"
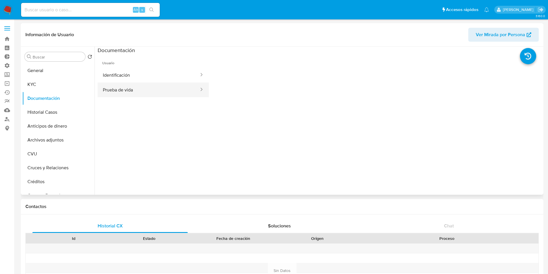
click at [136, 91] on button "Prueba de vida" at bounding box center [149, 89] width 102 height 15
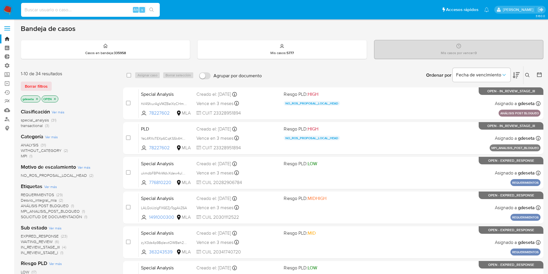
click at [92, 11] on input at bounding box center [90, 10] width 139 height 8
paste input "fetdCpIyc9ouTUAXk5whVY6j"
type input "fetdCpIyc9ouTUAXk5whVY6j"
click at [153, 8] on icon "search-icon" at bounding box center [151, 10] width 5 height 5
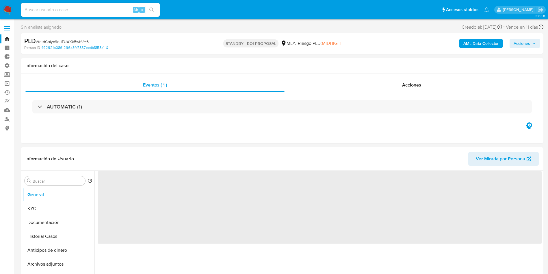
select select "10"
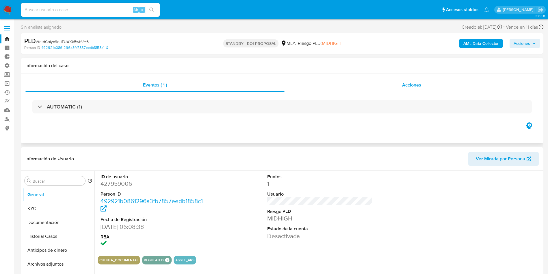
click at [414, 86] on span "Acciones" at bounding box center [411, 84] width 19 height 7
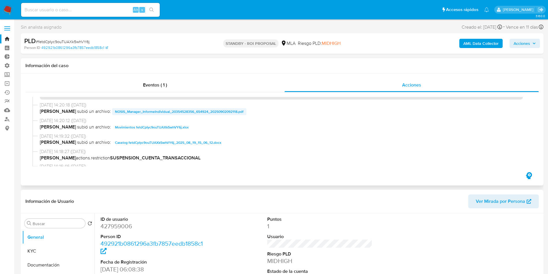
scroll to position [43, 0]
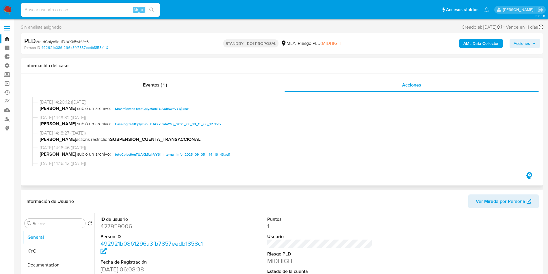
click at [153, 124] on span "Caselog fetdCpIyc9ouTUAXk5whVY6j_2025_08_19_15_06_12.docx" at bounding box center [168, 124] width 106 height 7
click at [73, 11] on input at bounding box center [90, 10] width 139 height 8
paste input "IYNFYKtD8sVfcFsak3HZXvjX"
type input "IYNFYKtD8sVfcFsak3HZXvjX"
click at [151, 9] on icon "search-icon" at bounding box center [151, 10] width 5 height 5
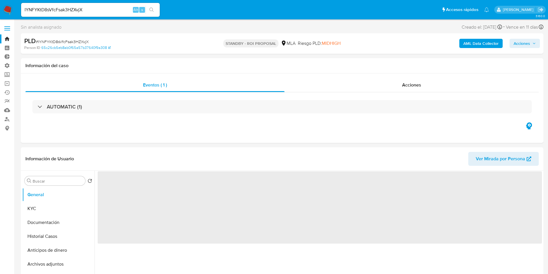
select select "10"
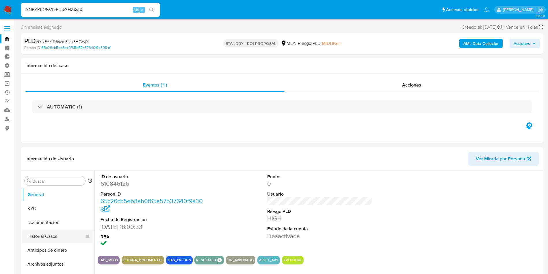
click at [53, 237] on button "Historial Casos" at bounding box center [56, 236] width 68 height 14
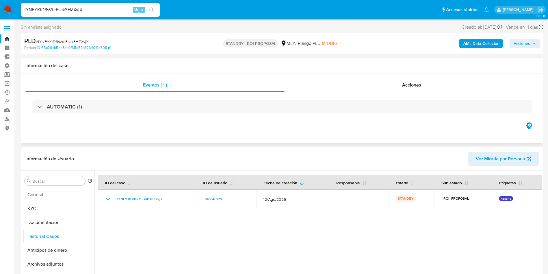
click at [410, 95] on div "AUTOMATIC (1)" at bounding box center [282, 106] width 514 height 29
click at [408, 91] on div "Acciones" at bounding box center [412, 85] width 254 height 14
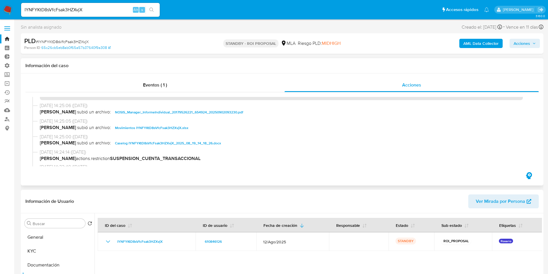
scroll to position [43, 0]
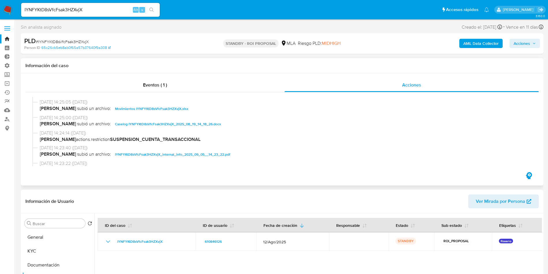
click at [136, 124] on span "Caselog IYNFYKtD8sVfcFsak3HZXvjX_2025_08_19_14_18_26.docx" at bounding box center [168, 124] width 106 height 7
click at [69, 11] on input "IYNFYKtD8sVfcFsak3HZXvjX" at bounding box center [90, 10] width 139 height 8
paste input "Way55LykG0yfpmeugw9xwCXp"
type input "Way55LykG0yfpmeugw9xwCXp"
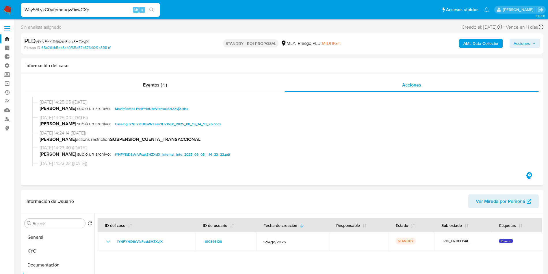
click at [151, 14] on div "Way55LykG0yfpmeugw9xwCXp Alt s" at bounding box center [90, 10] width 139 height 14
click at [152, 12] on icon "search-icon" at bounding box center [151, 10] width 5 height 5
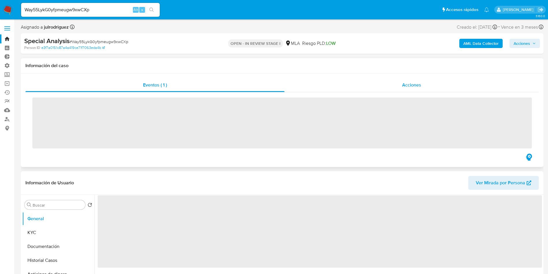
click at [424, 87] on div "Acciones" at bounding box center [412, 85] width 254 height 14
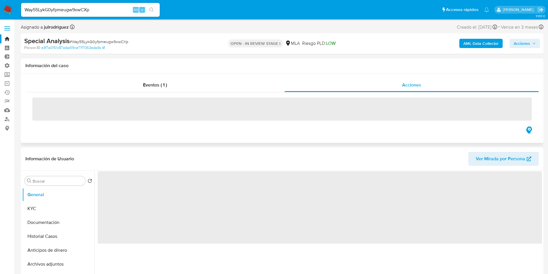
select select "10"
